Goal: Communication & Community: Answer question/provide support

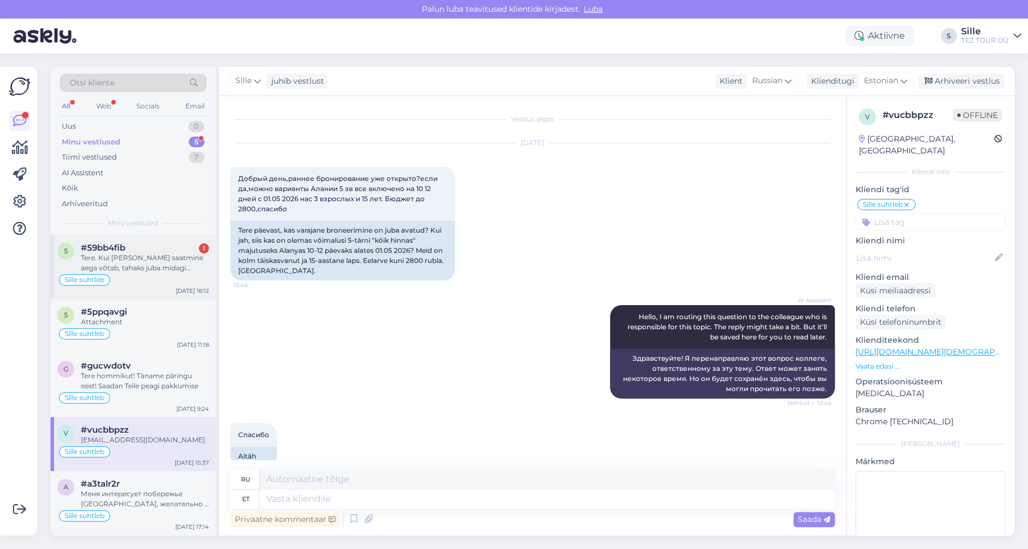
click at [161, 251] on div "#59bb4fib 1" at bounding box center [145, 248] width 128 height 10
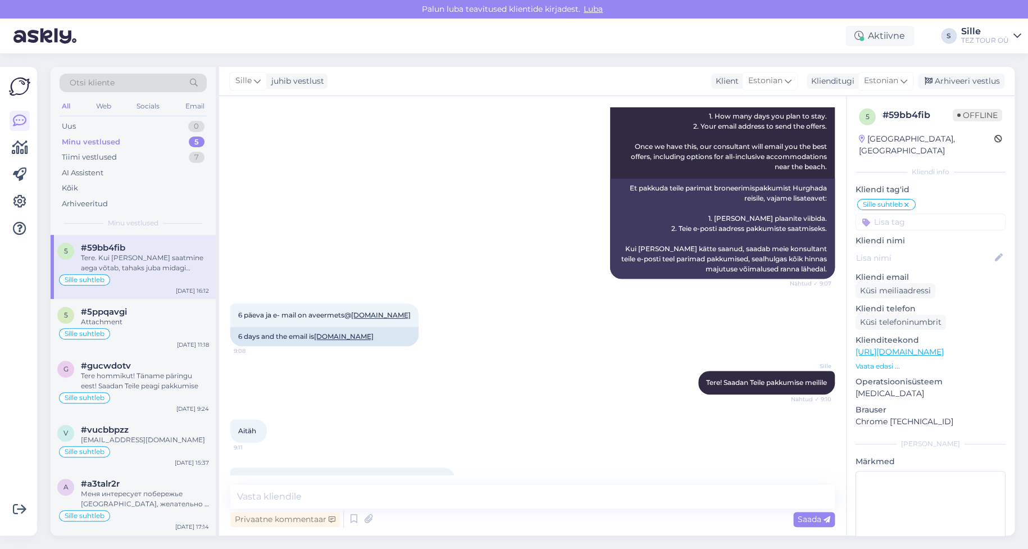
scroll to position [218, 0]
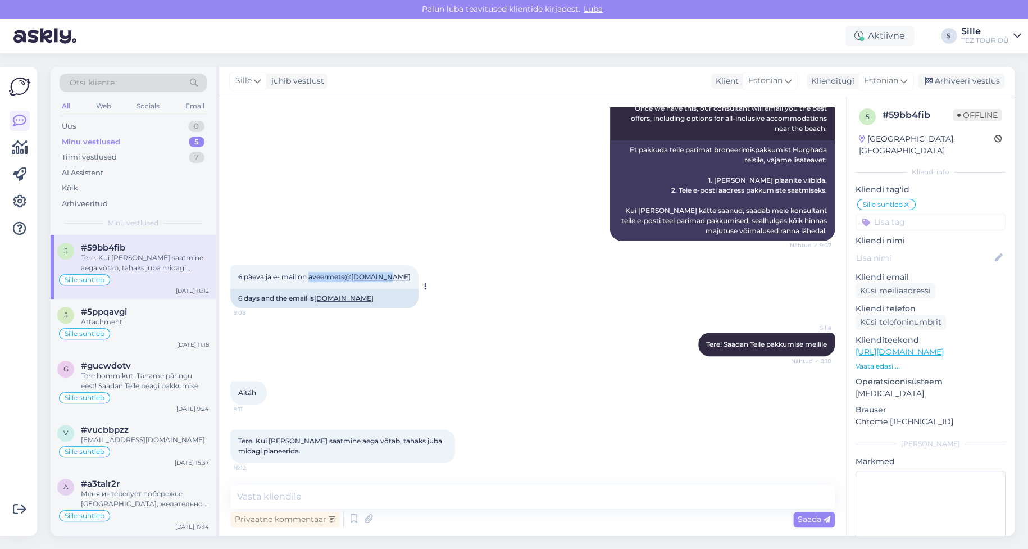
drag, startPoint x: 312, startPoint y: 275, endPoint x: 392, endPoint y: 274, distance: 80.3
click at [392, 274] on div "6 päeva ja e- mail on aveermets@ [DOMAIN_NAME] 9:08" at bounding box center [324, 277] width 188 height 24
copy span "aveermets@ [DOMAIN_NAME]"
click at [152, 277] on div "Sille suhtleb" at bounding box center [133, 279] width 152 height 13
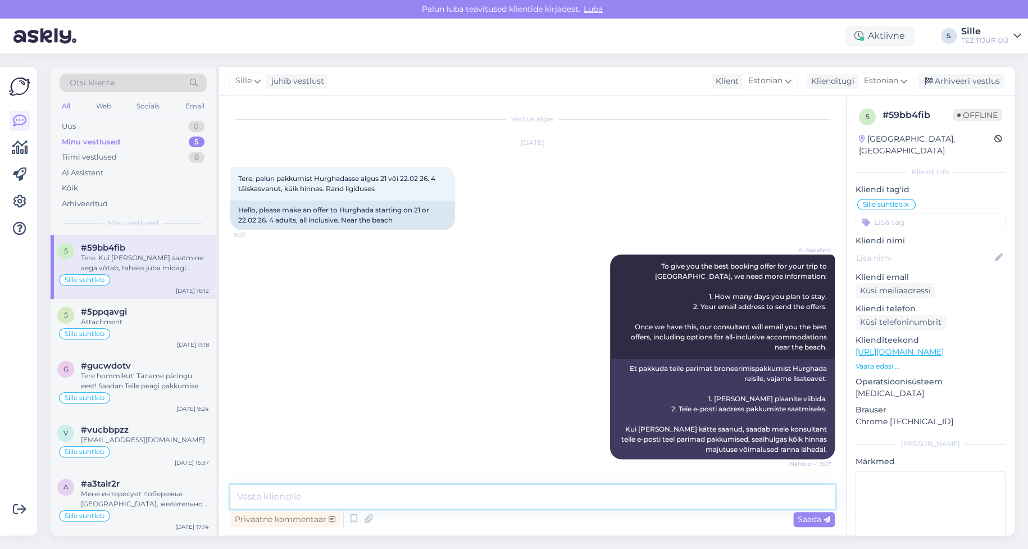
click at [272, 495] on textarea at bounding box center [532, 497] width 604 height 24
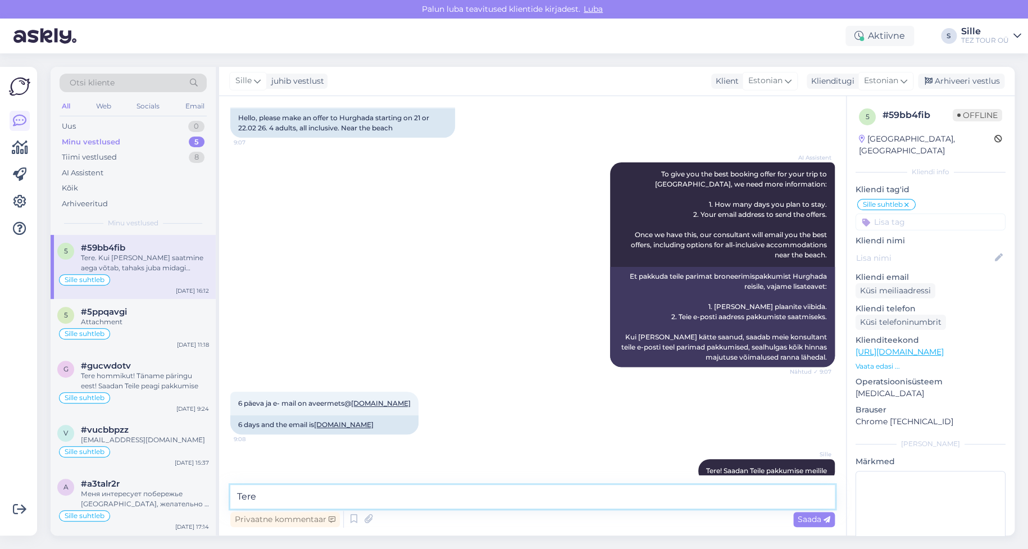
scroll to position [218, 0]
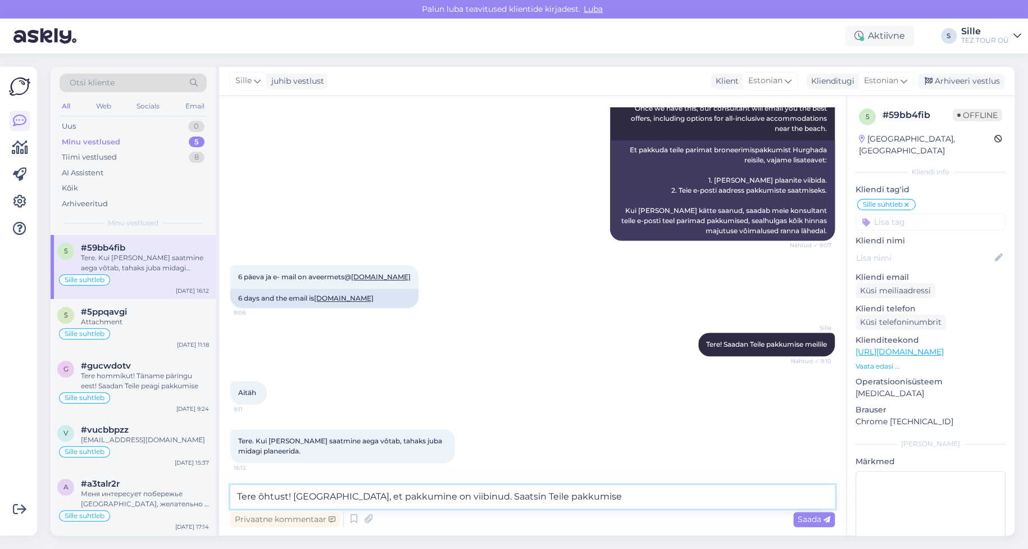
click at [418, 495] on textarea "Tere õhtust! [GEOGRAPHIC_DATA], et pakkumine on viibinud. Saatsin Teile pakkumi…" at bounding box center [532, 497] width 604 height 24
click at [443, 496] on textarea "Tere õhtust! [GEOGRAPHIC_DATA], et pakkumine viibinud. Saatsin Teile pakkumise" at bounding box center [532, 497] width 604 height 24
click at [577, 500] on textarea "Tere õhtust! [GEOGRAPHIC_DATA], et pakkumine viibis. Saatsin Teile pakkumise" at bounding box center [532, 497] width 604 height 24
type textarea "Tere õhtust! [GEOGRAPHIC_DATA], et pakkumine viibis. Saatsin Teile pakkumise me…"
drag, startPoint x: 810, startPoint y: 521, endPoint x: 803, endPoint y: 520, distance: 7.9
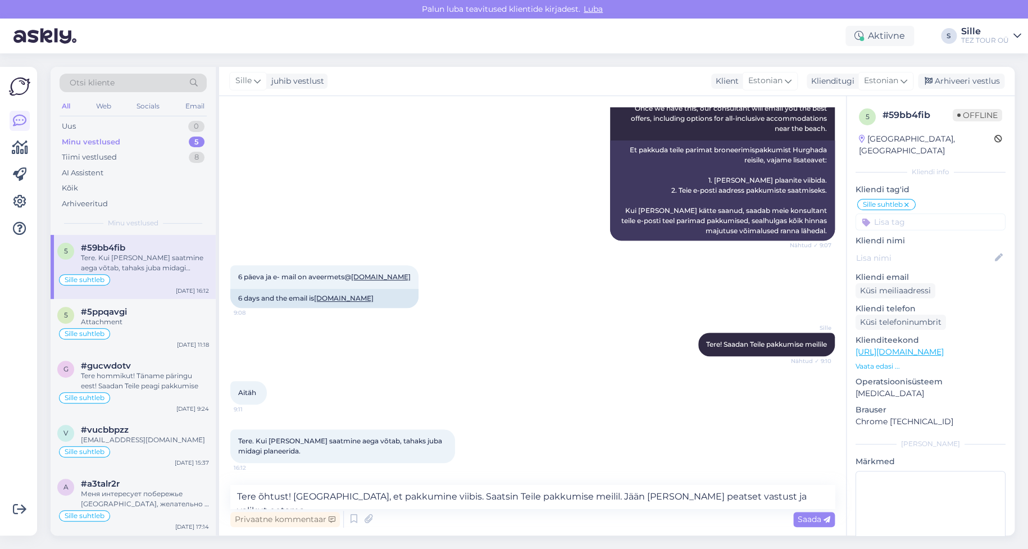
click at [810, 520] on span "Saada" at bounding box center [814, 519] width 33 height 10
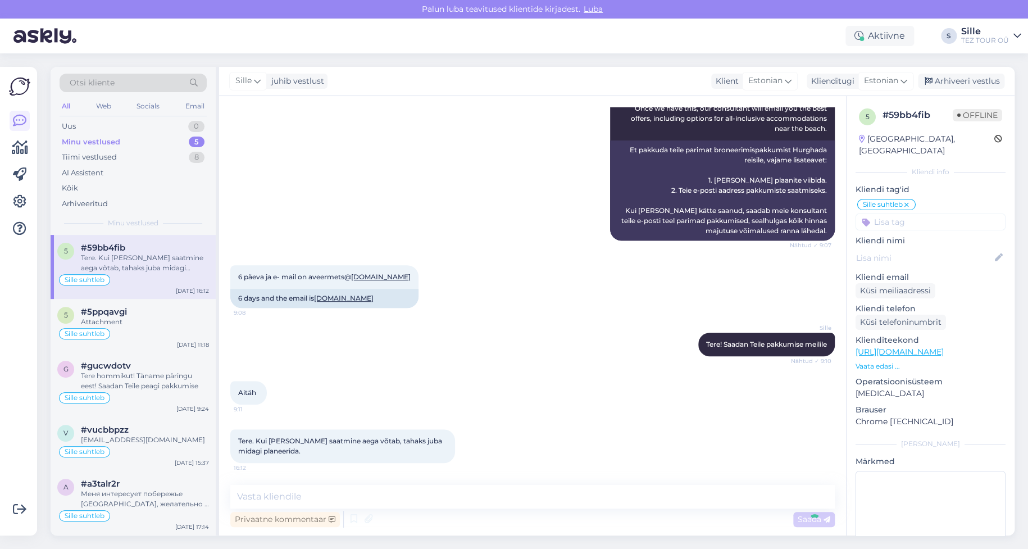
scroll to position [287, 0]
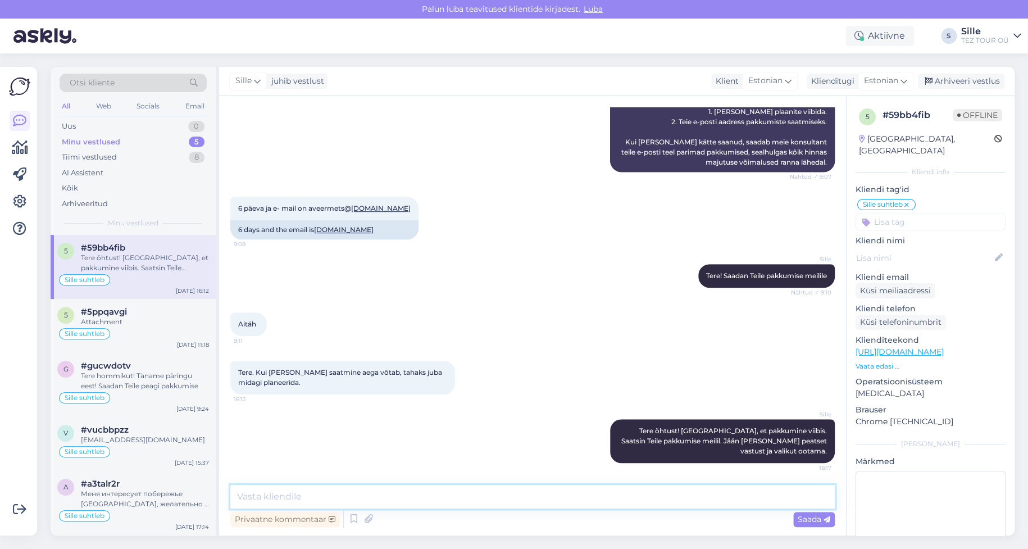
click at [265, 488] on textarea at bounding box center [532, 497] width 604 height 24
type textarea "[PERSON_NAME] õhtut!"
click at [810, 520] on span "Saada" at bounding box center [814, 519] width 33 height 10
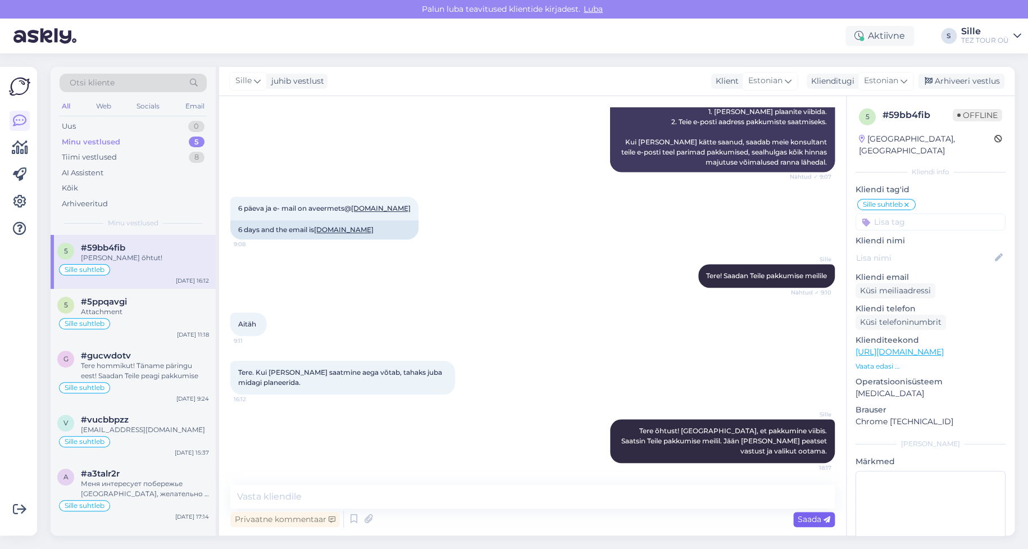
scroll to position [335, 0]
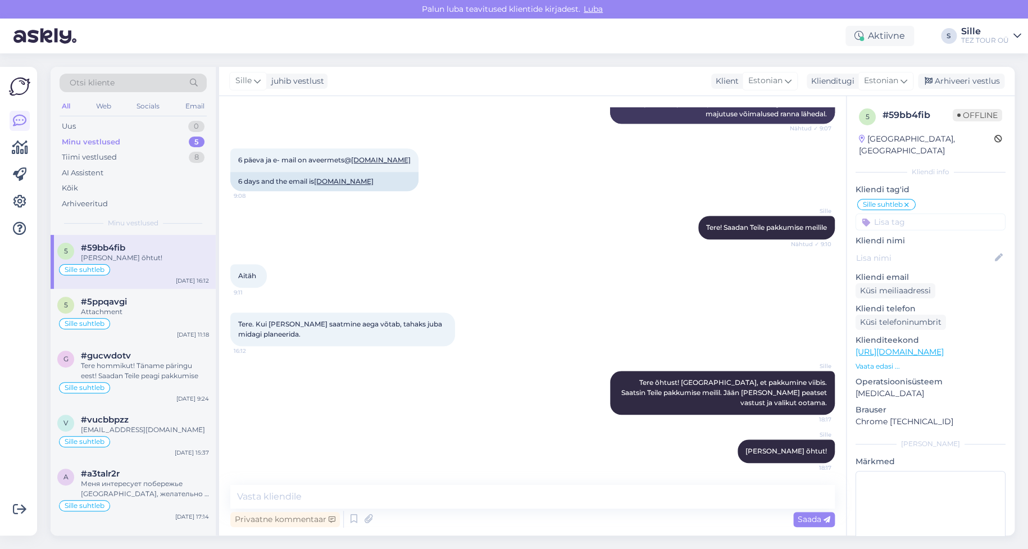
click at [910, 213] on input at bounding box center [930, 221] width 150 height 17
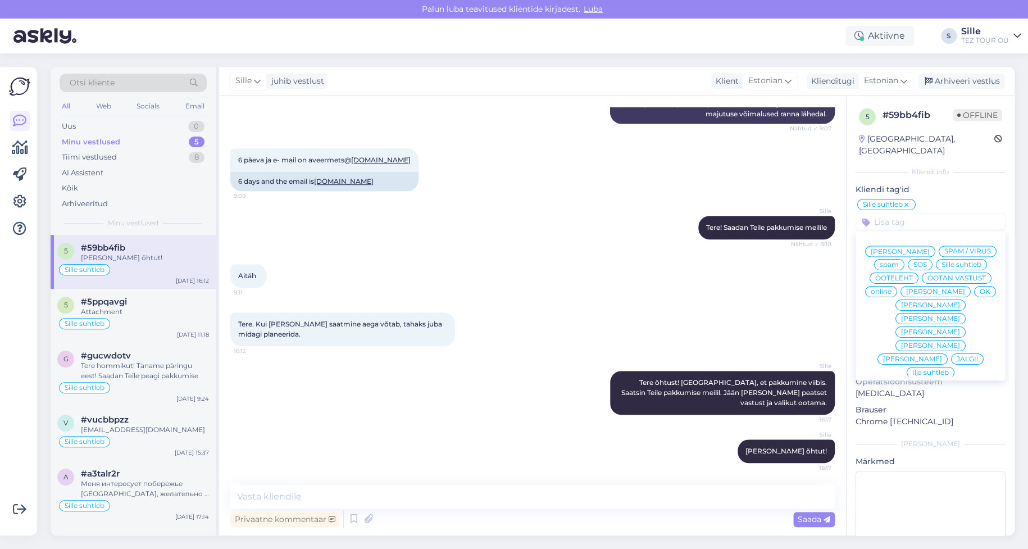
click at [974, 290] on div "OK" at bounding box center [985, 291] width 22 height 11
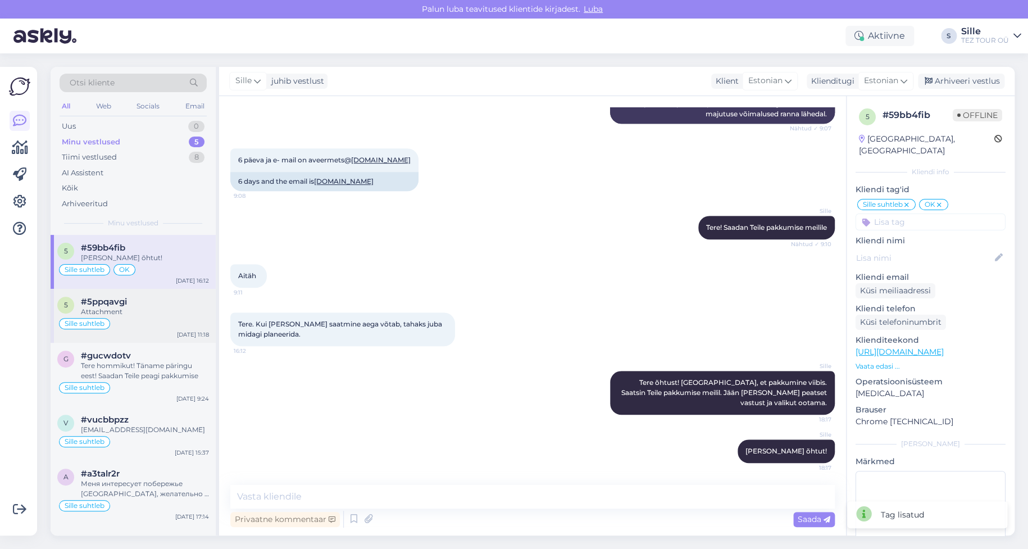
click at [131, 322] on div "Sille suhtleb" at bounding box center [133, 323] width 152 height 13
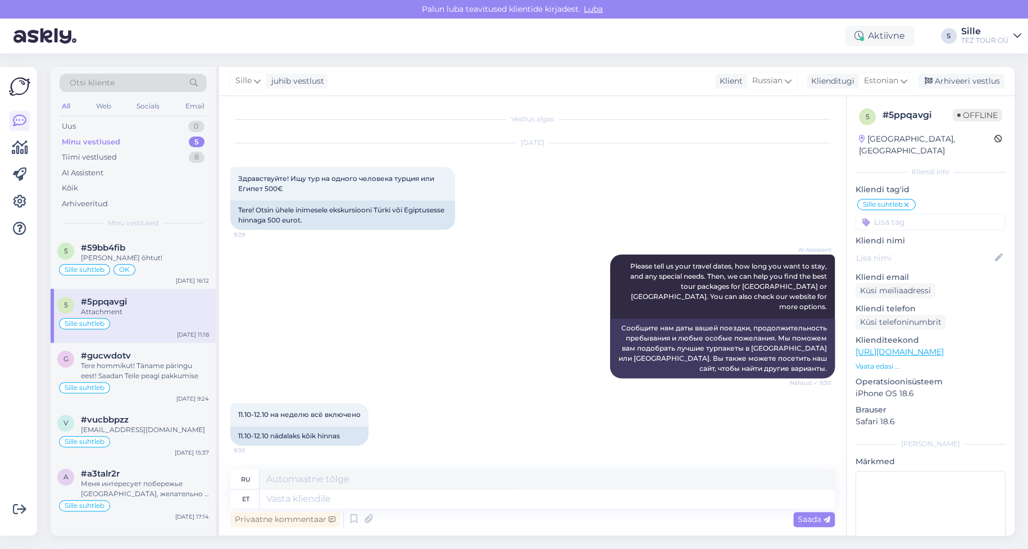
scroll to position [225, 0]
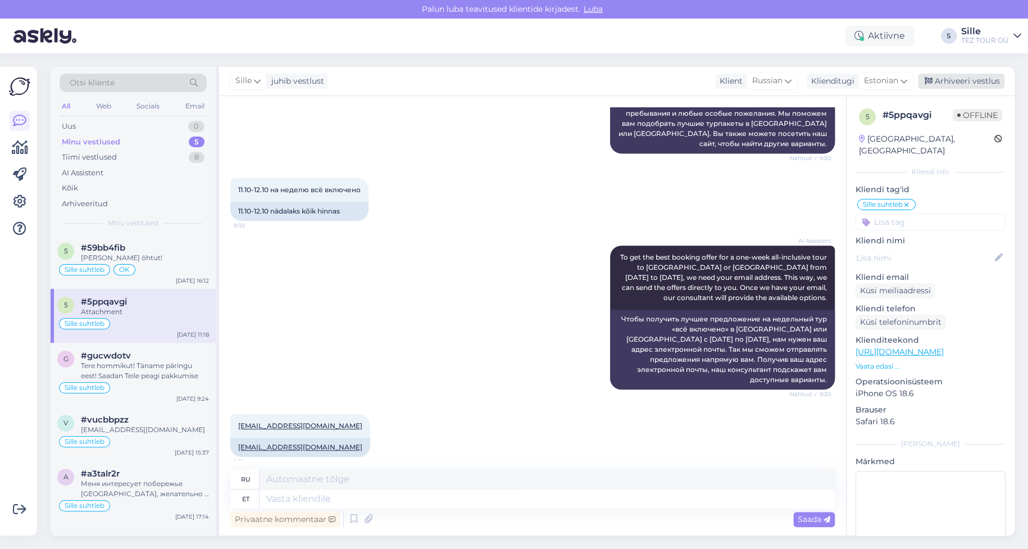
click at [954, 80] on div "Arhiveeri vestlus" at bounding box center [961, 81] width 86 height 15
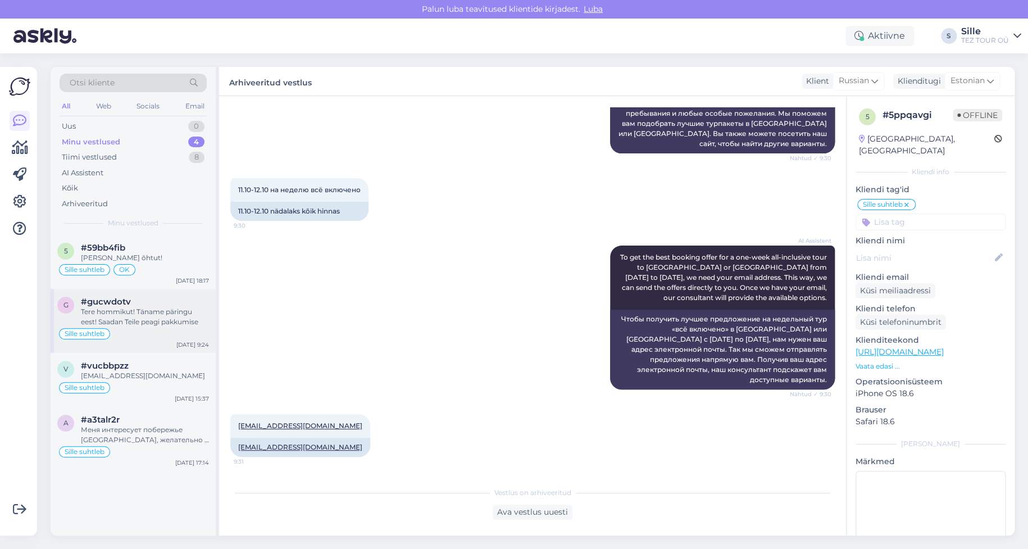
drag, startPoint x: 139, startPoint y: 325, endPoint x: 144, endPoint y: 326, distance: 5.7
click at [139, 324] on div "Tere hommikut! Täname päringu eest! Saadan Teile peagi pakkumise" at bounding box center [145, 317] width 128 height 20
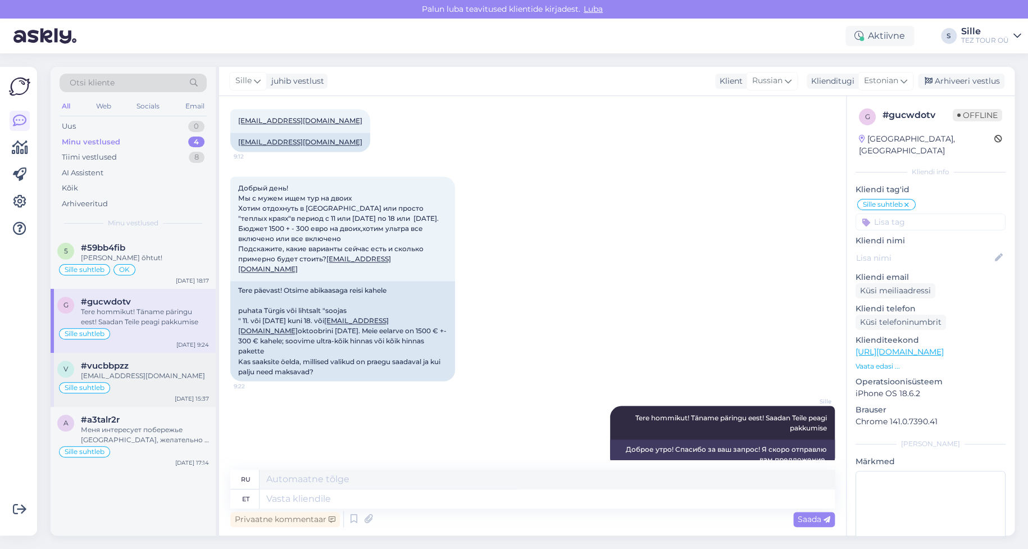
click at [131, 375] on div "[EMAIL_ADDRESS][DOMAIN_NAME]" at bounding box center [145, 376] width 128 height 10
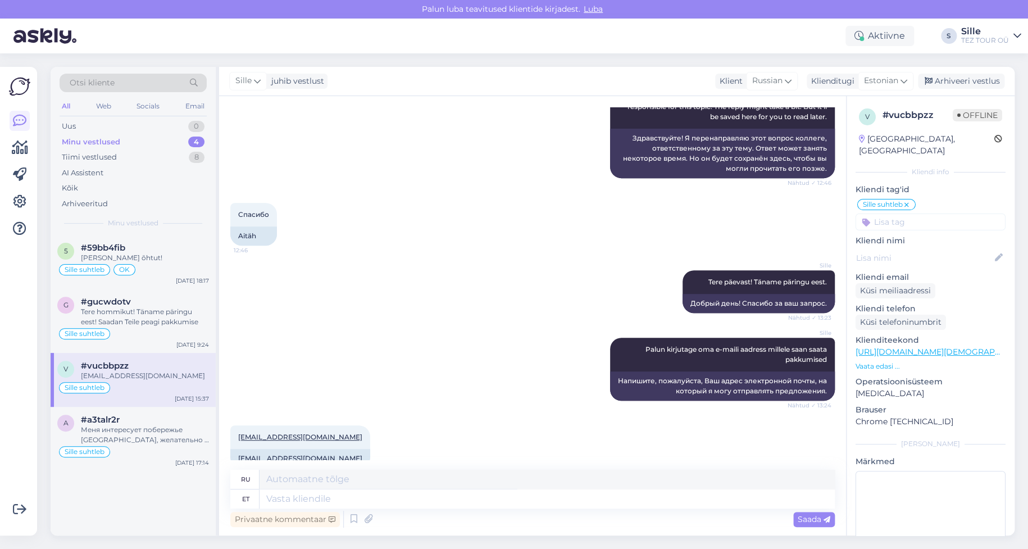
scroll to position [240, 0]
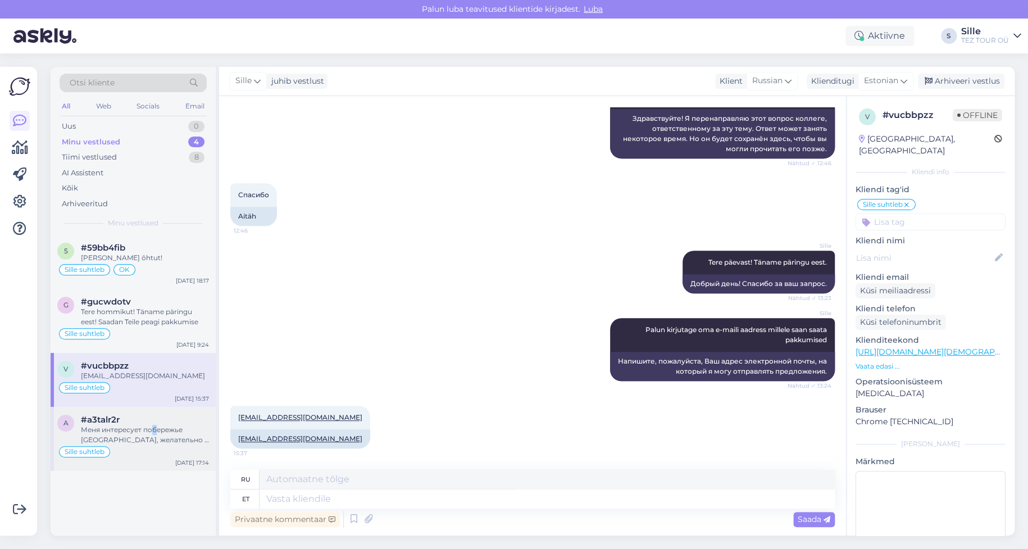
click at [154, 427] on div "Меня интересует побережье [GEOGRAPHIC_DATA], желательно в сторону [GEOGRAPHIC_D…" at bounding box center [145, 435] width 128 height 20
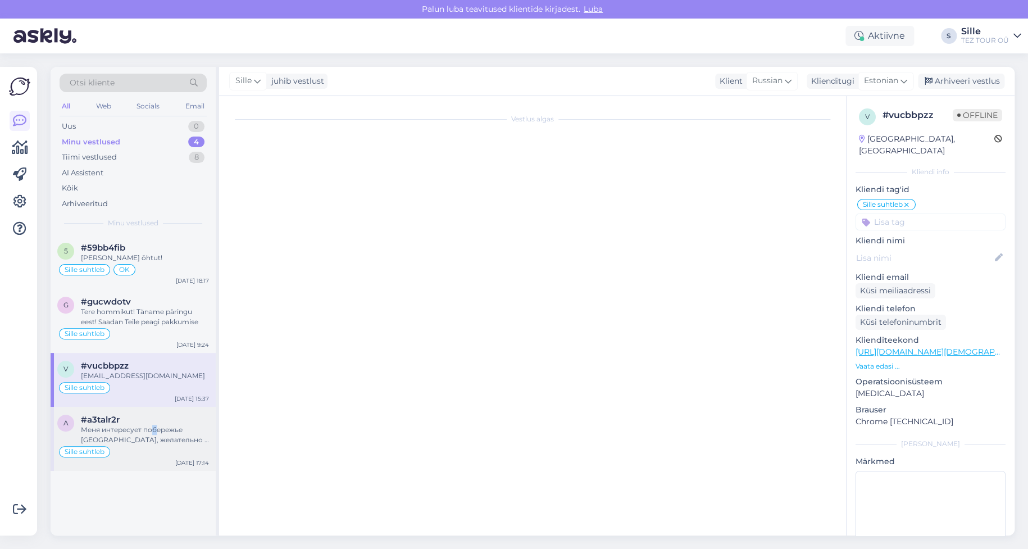
scroll to position [570, 0]
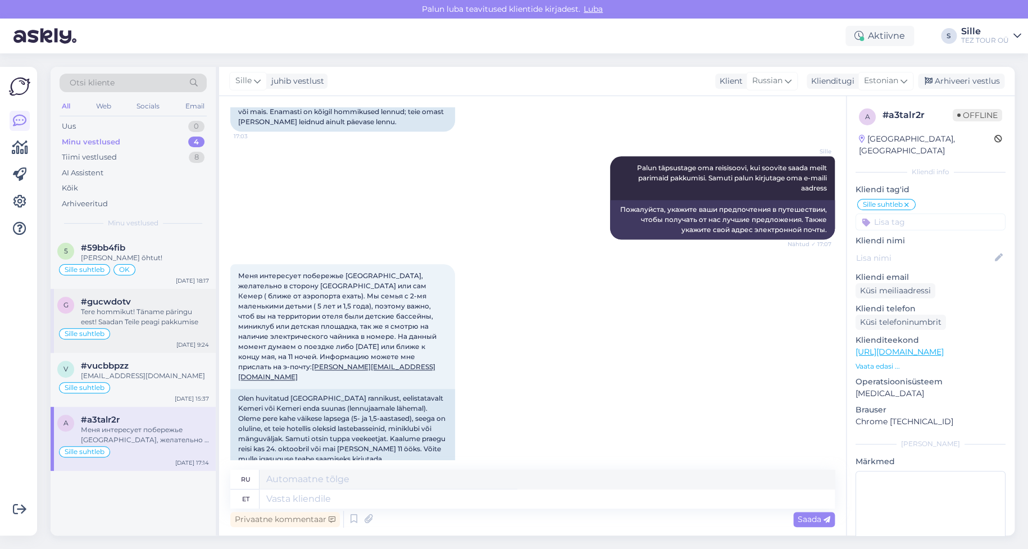
click at [116, 331] on div "Sille suhtleb" at bounding box center [133, 333] width 152 height 13
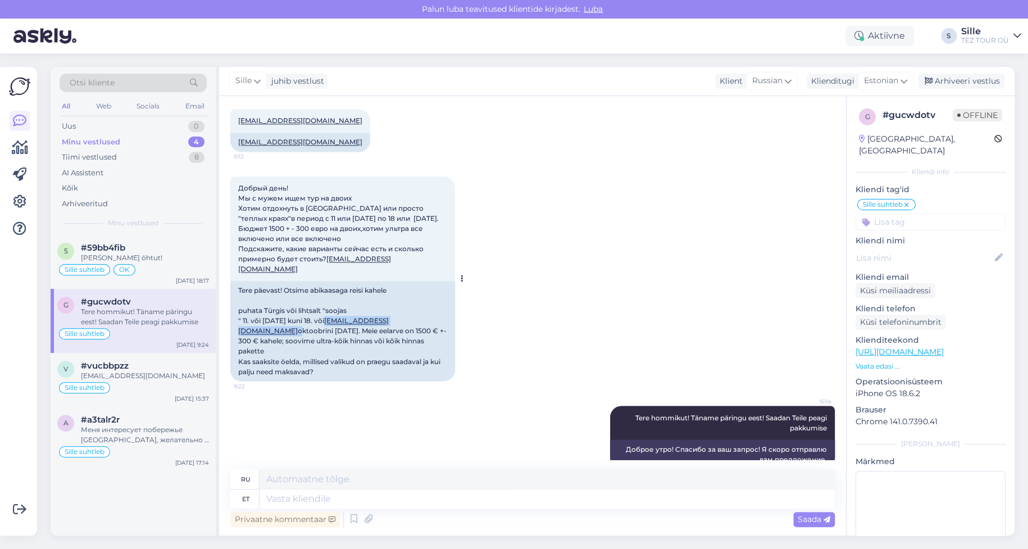
drag, startPoint x: 433, startPoint y: 308, endPoint x: 335, endPoint y: 312, distance: 97.8
click at [335, 312] on div "Tere päevast! Otsime abikaasaga reisi kahele puhata Türgis või lihtsalt "soojas…" at bounding box center [342, 331] width 225 height 100
copy div "[EMAIL_ADDRESS][DOMAIN_NAME]"
